Goal: Find specific page/section: Find specific page/section

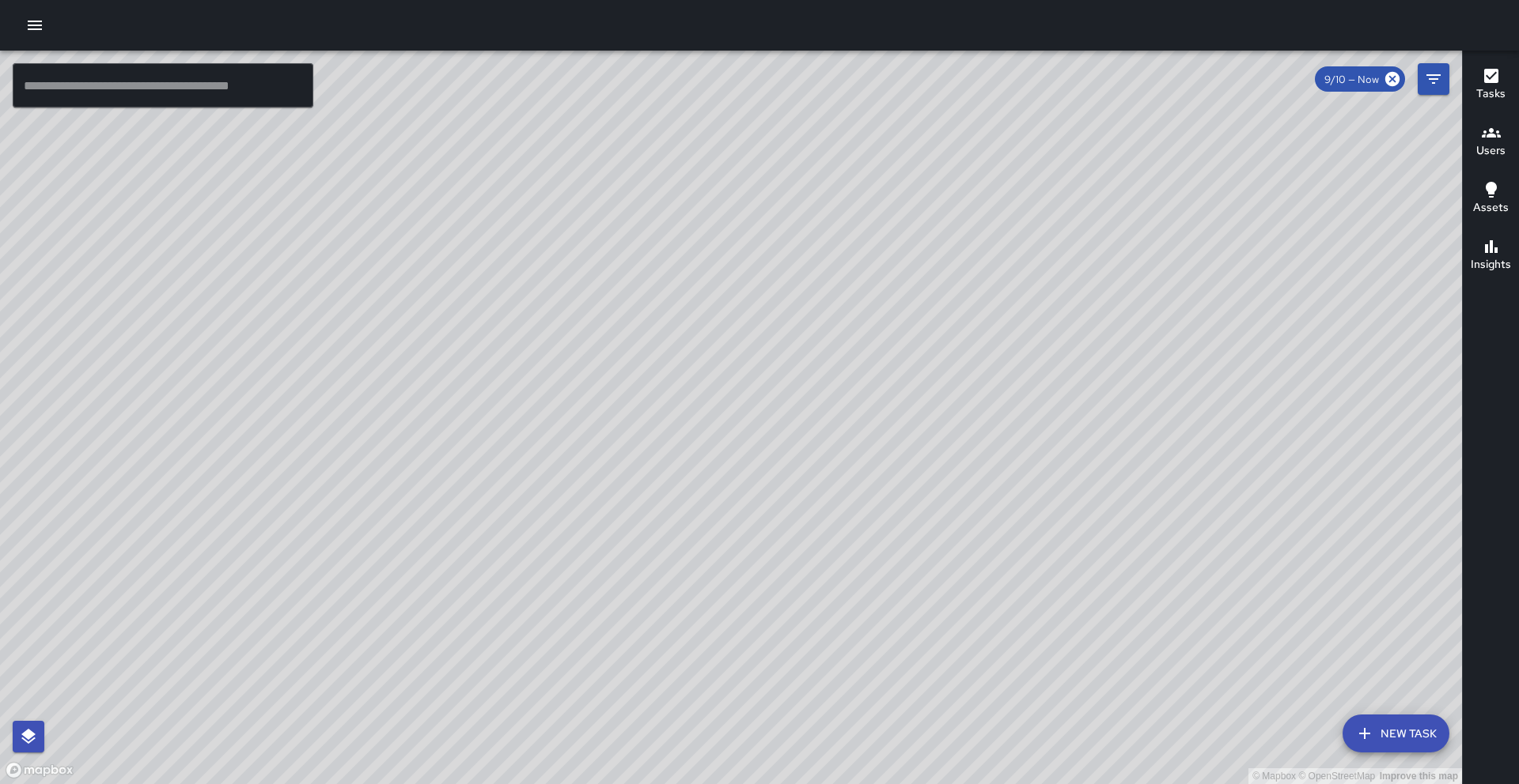
drag, startPoint x: 1364, startPoint y: 292, endPoint x: 968, endPoint y: 486, distance: 441.0
click at [968, 486] on div "© Mapbox © OpenStreetMap Improve this map" at bounding box center [731, 417] width 1462 height 734
click at [1489, 157] on h6 "Users" at bounding box center [1491, 151] width 29 height 17
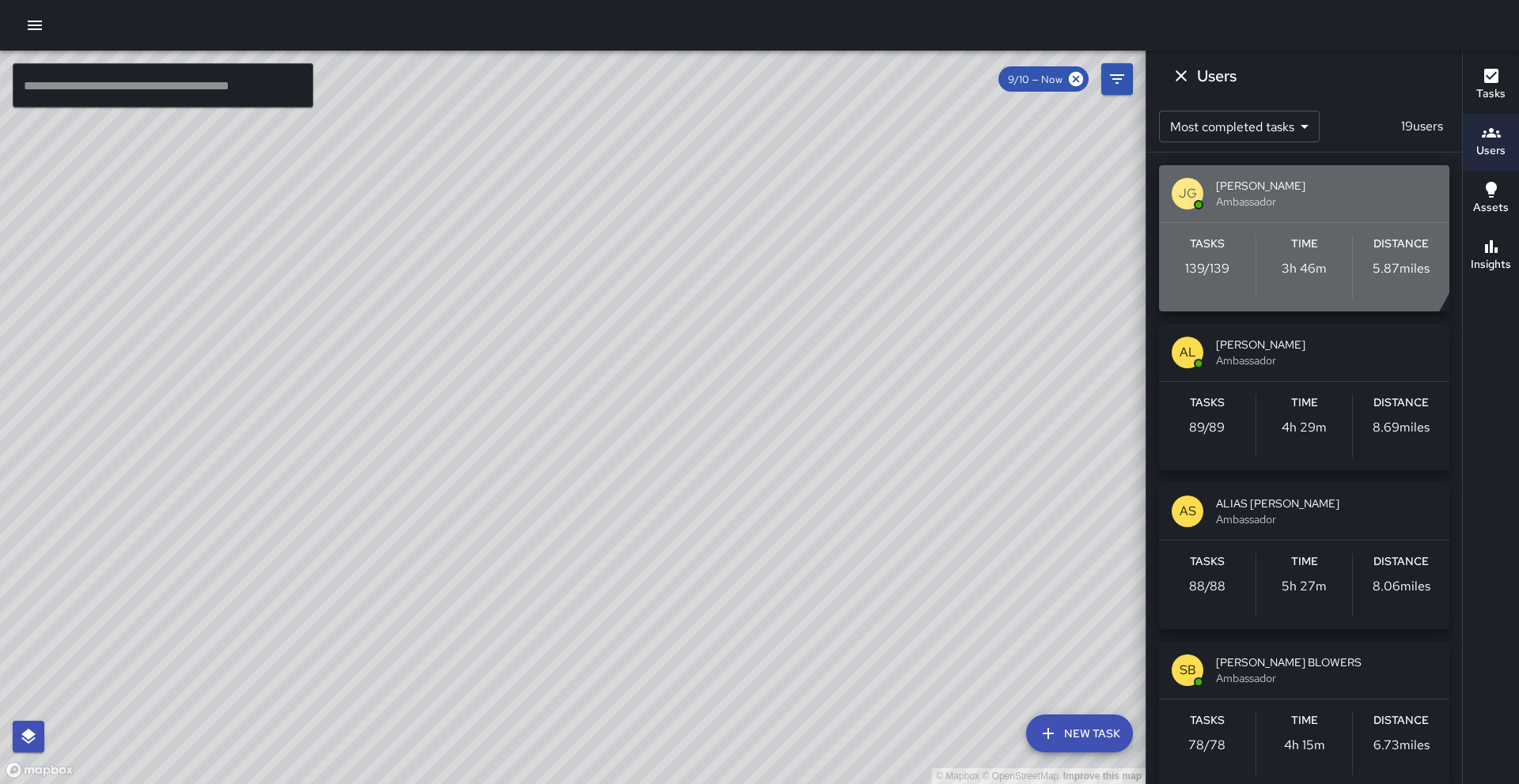
click at [1244, 195] on span "Ambassador" at bounding box center [1326, 202] width 221 height 16
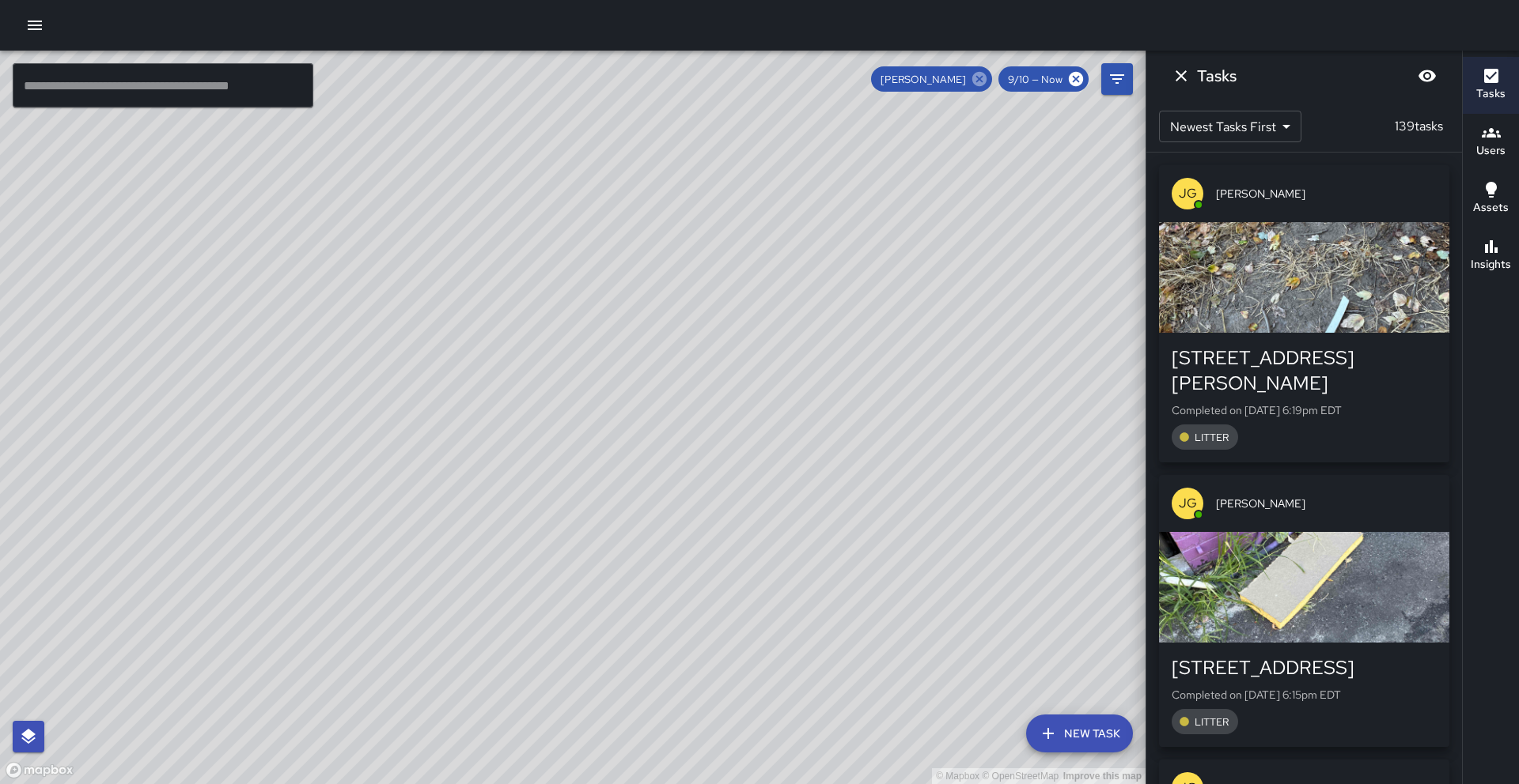
click at [983, 80] on icon at bounding box center [979, 78] width 15 height 15
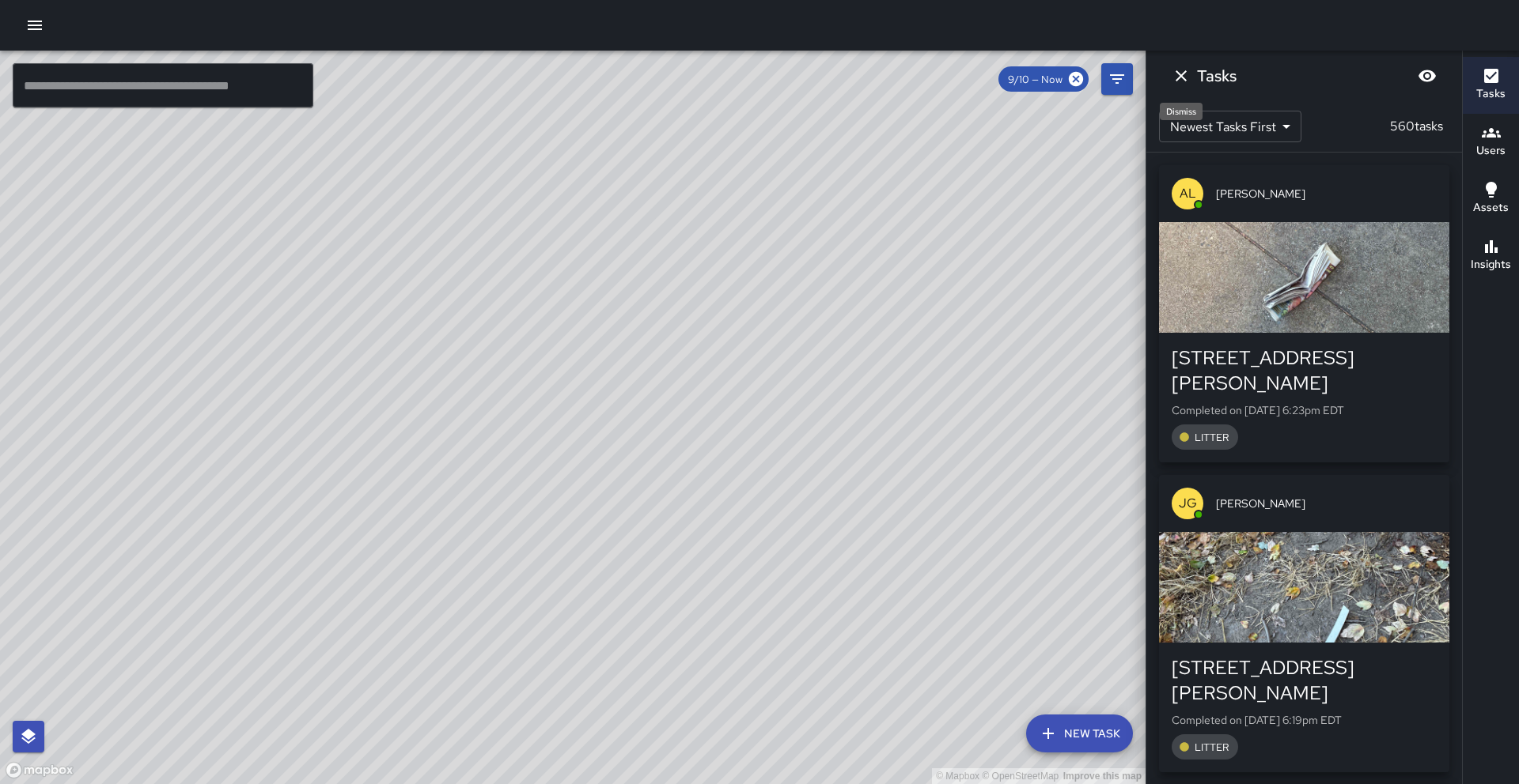
click at [1182, 78] on icon "Dismiss" at bounding box center [1181, 77] width 19 height 19
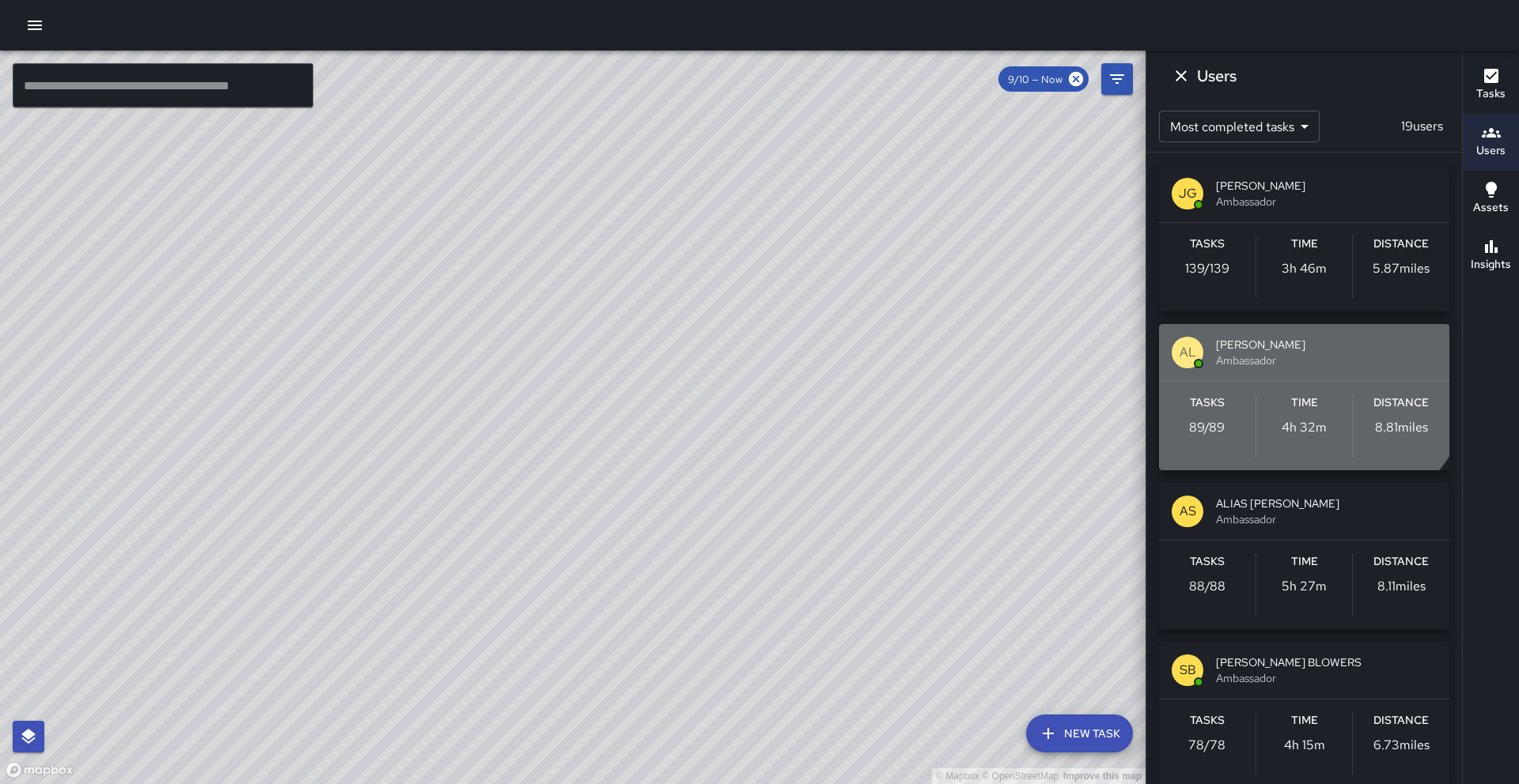
click at [1287, 350] on span "[PERSON_NAME]" at bounding box center [1326, 345] width 221 height 16
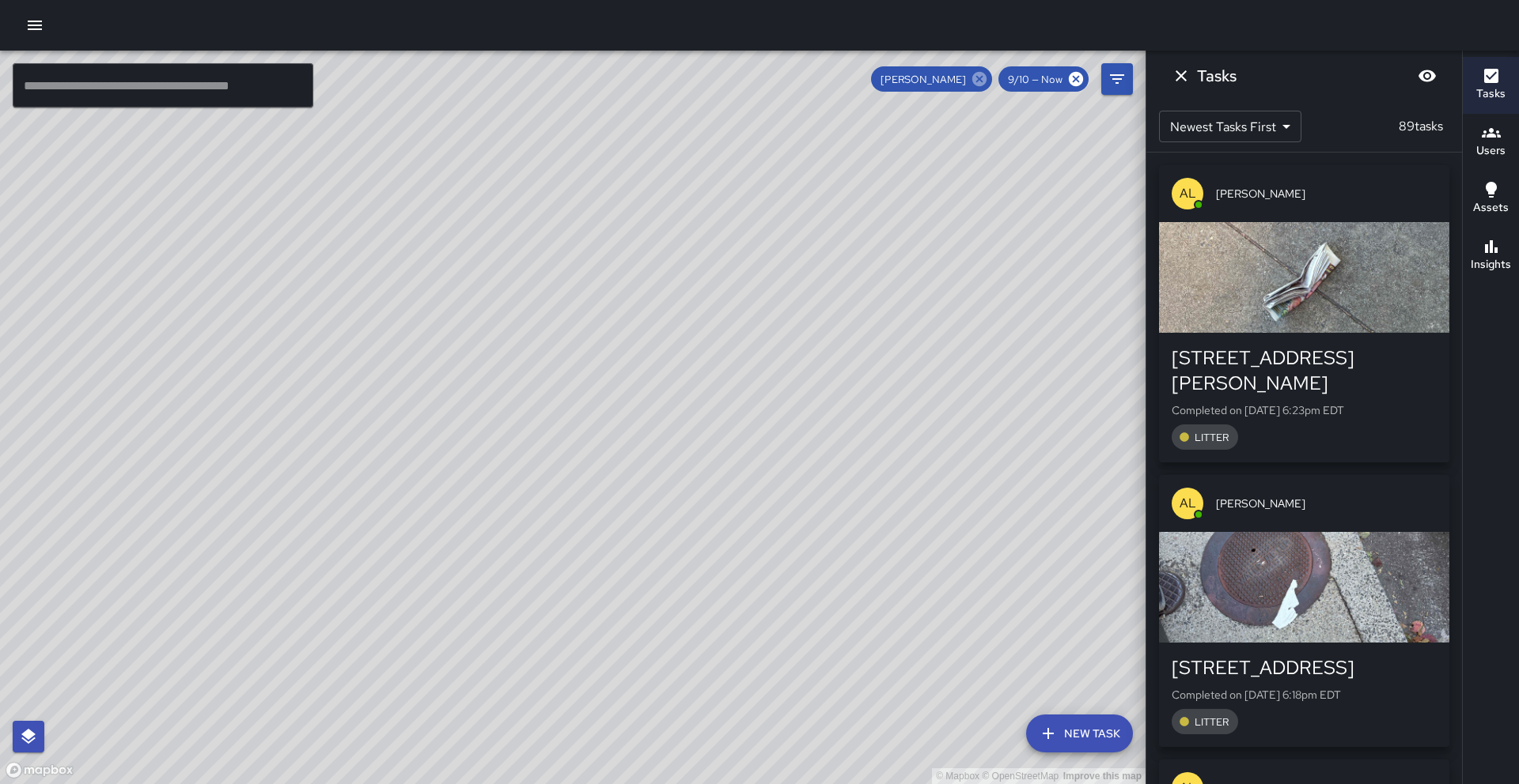
click at [979, 80] on icon at bounding box center [979, 79] width 17 height 17
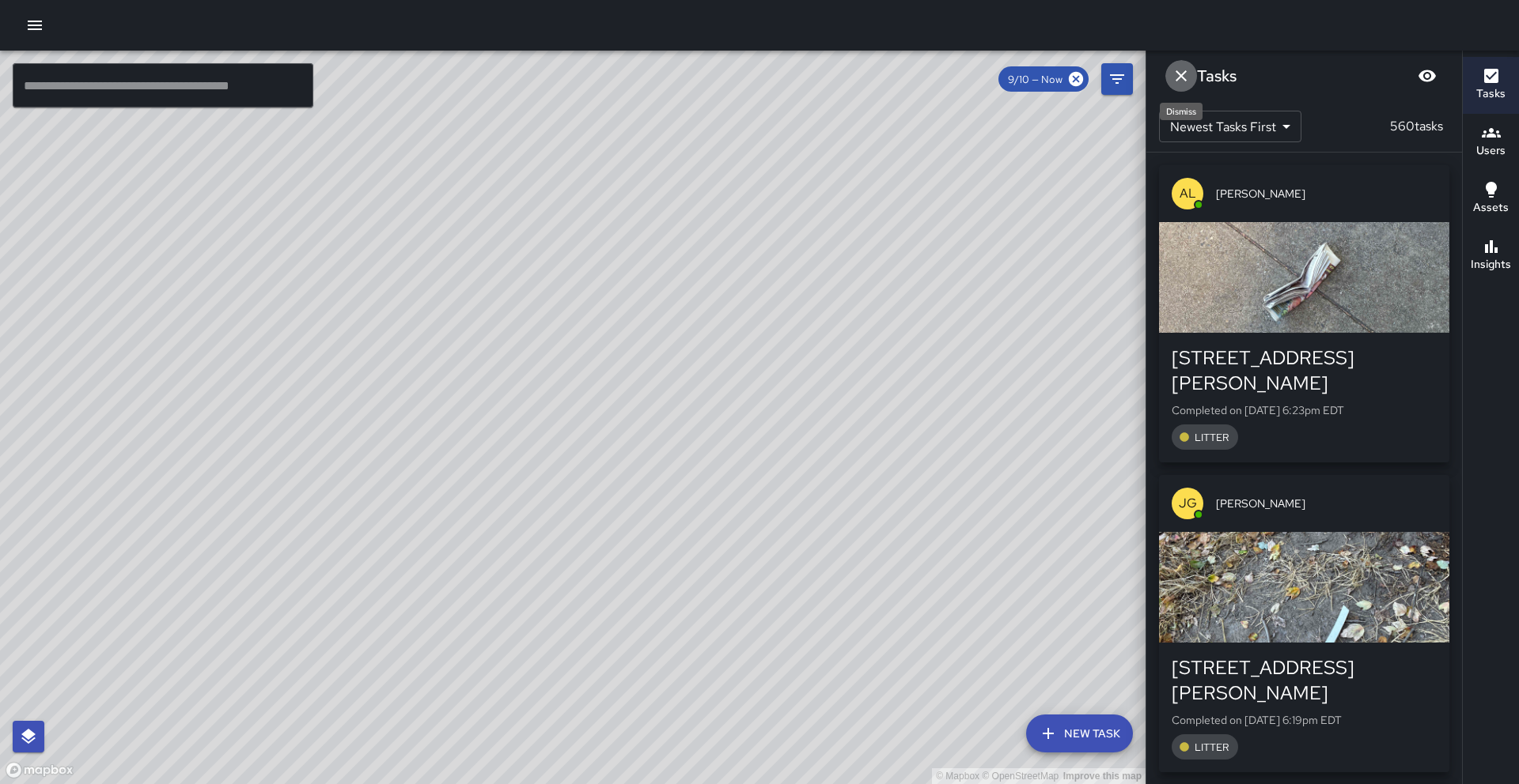
click at [1185, 81] on icon "Dismiss" at bounding box center [1181, 77] width 19 height 19
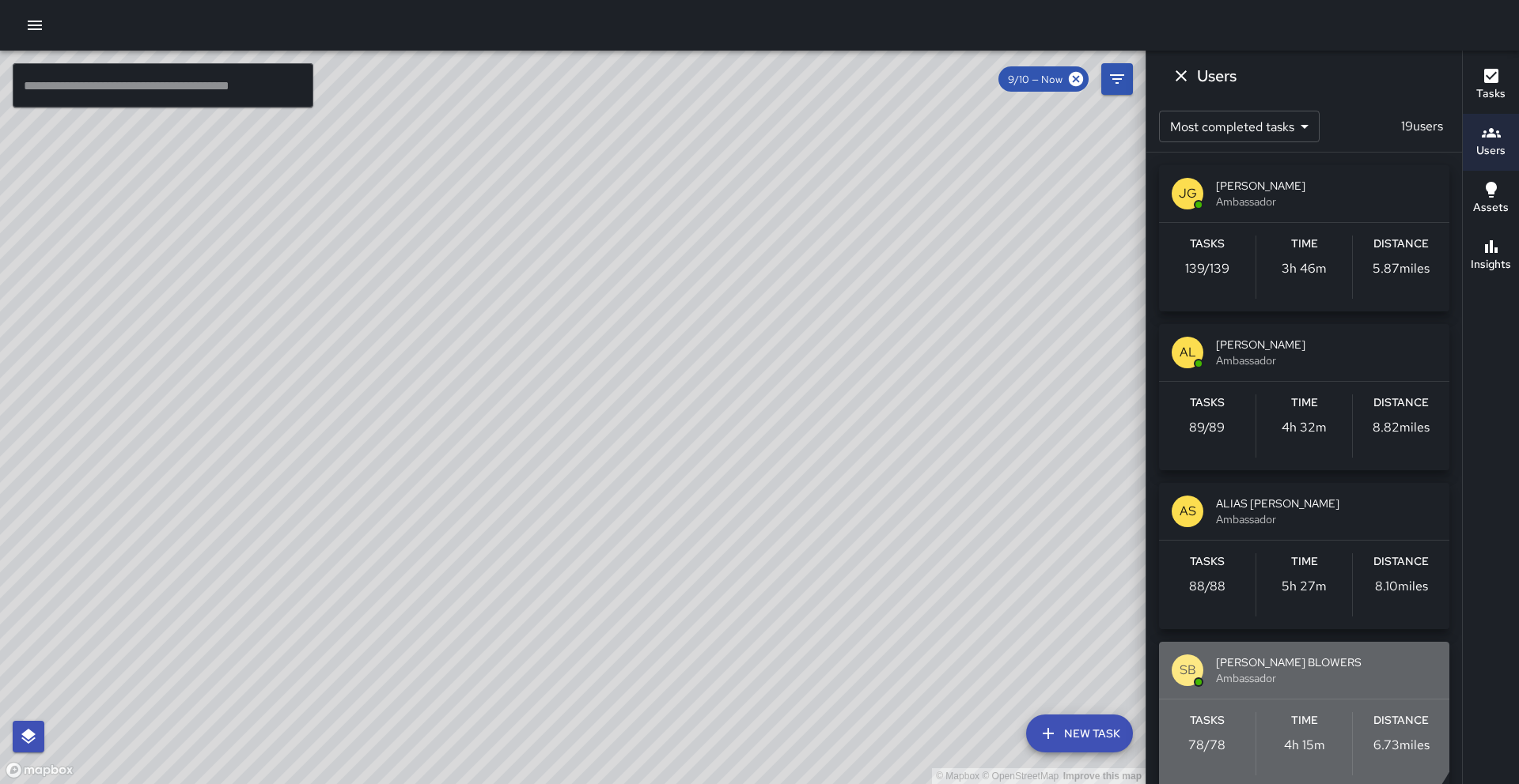
click at [1253, 663] on span "[PERSON_NAME] BLOWERS" at bounding box center [1326, 663] width 221 height 16
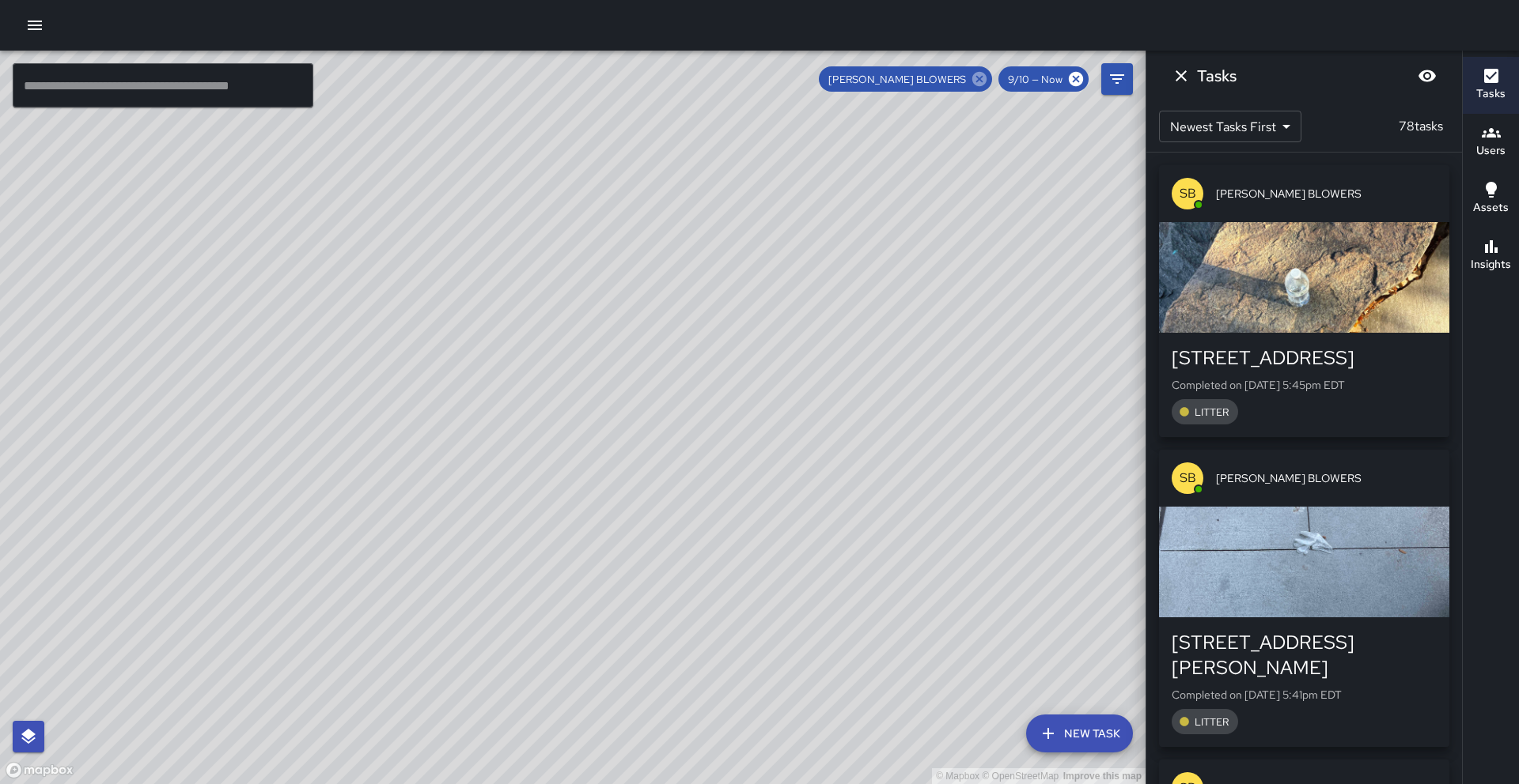
click at [981, 82] on icon at bounding box center [979, 78] width 15 height 15
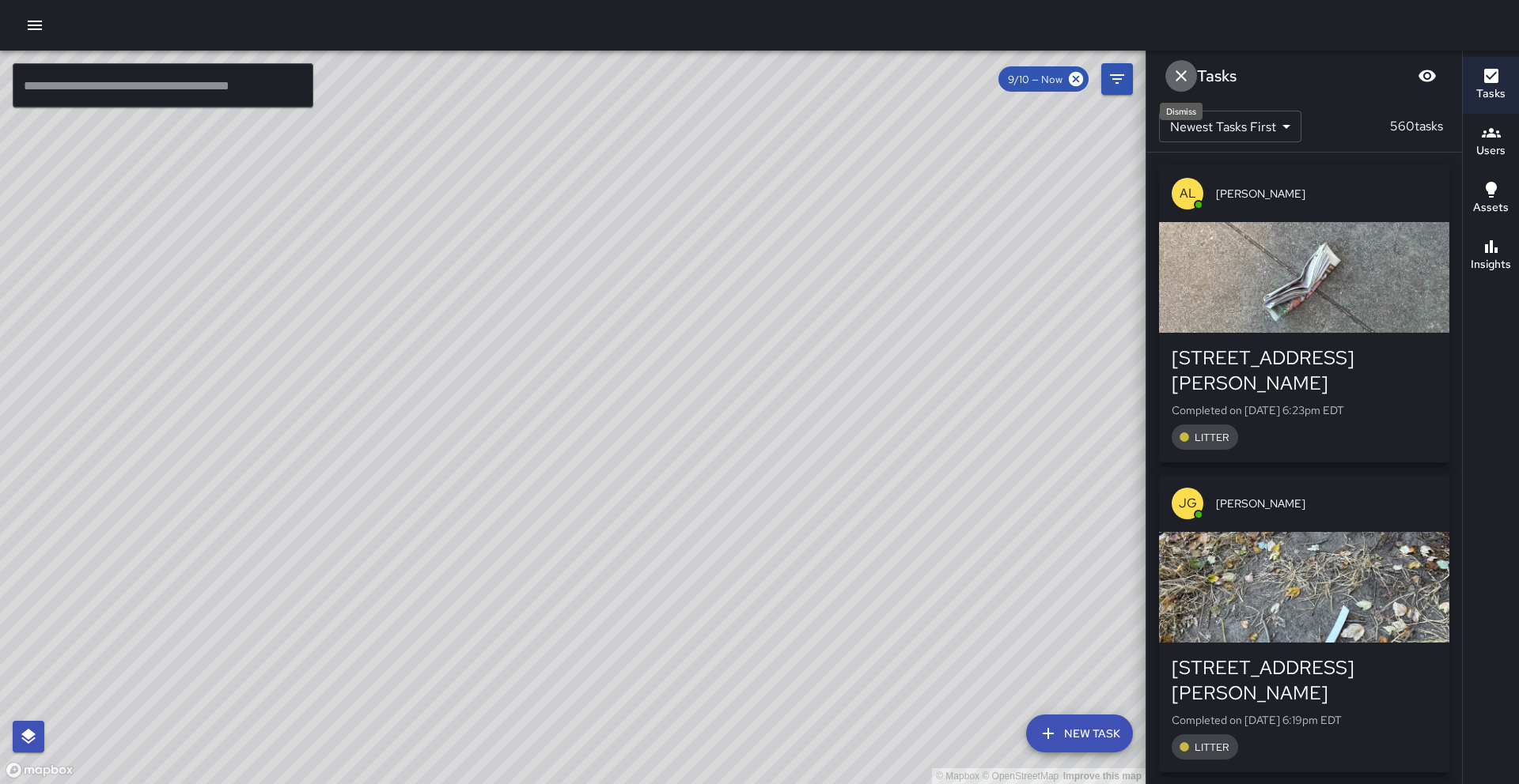
click at [1175, 78] on icon "Dismiss" at bounding box center [1181, 77] width 19 height 19
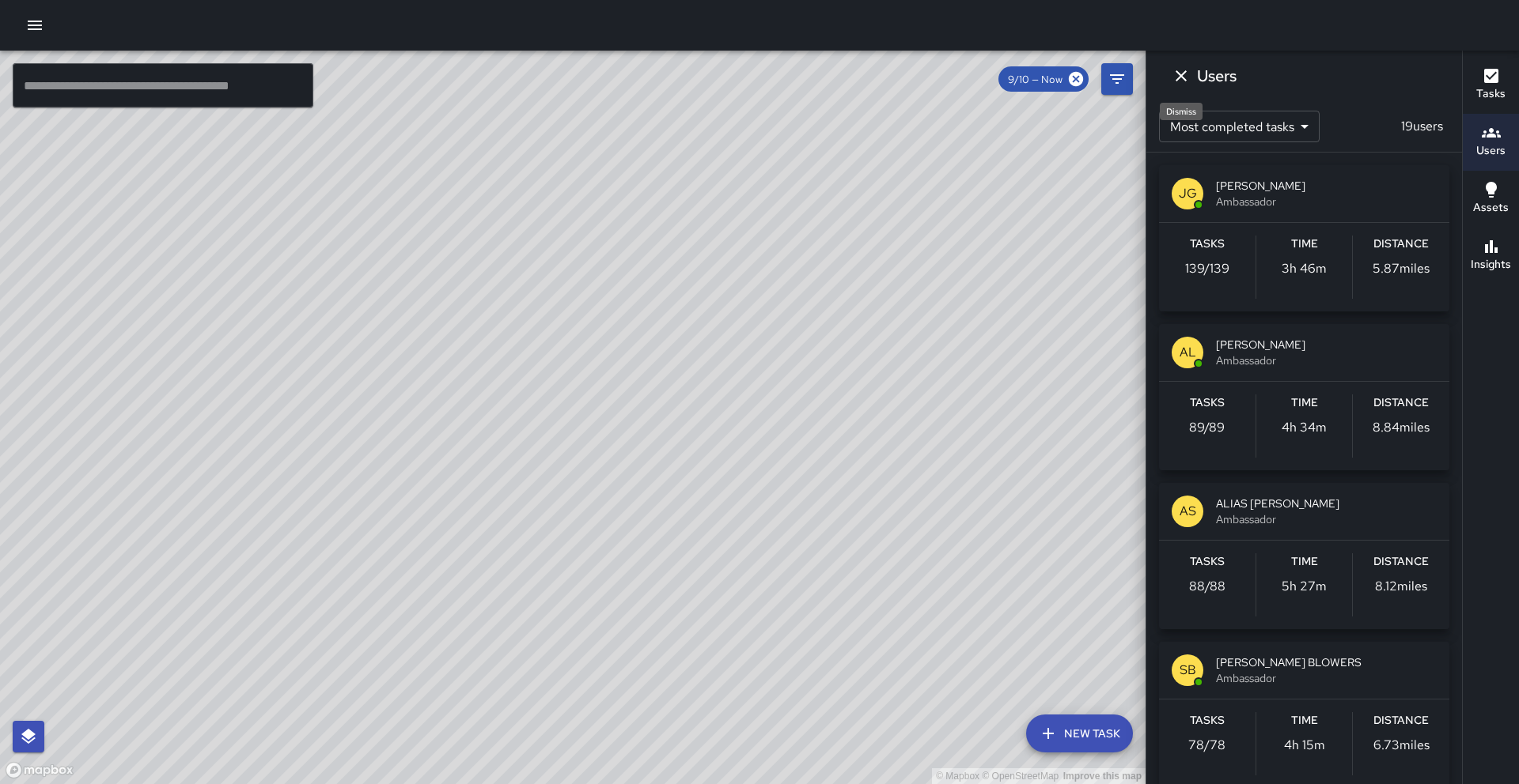
click at [1178, 76] on icon "Dismiss" at bounding box center [1181, 77] width 19 height 19
